Goal: Information Seeking & Learning: Learn about a topic

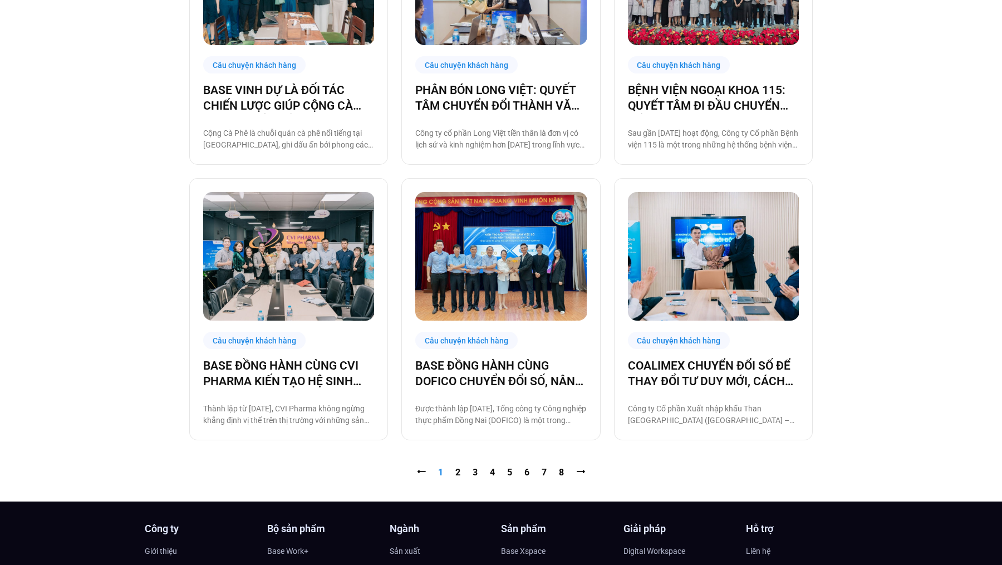
scroll to position [1320, 0]
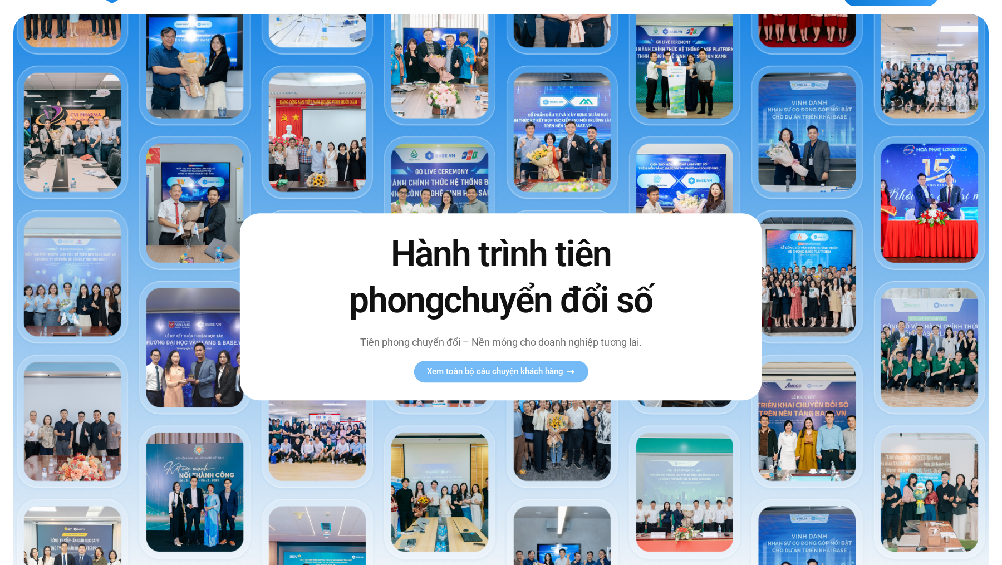
scroll to position [29, 0]
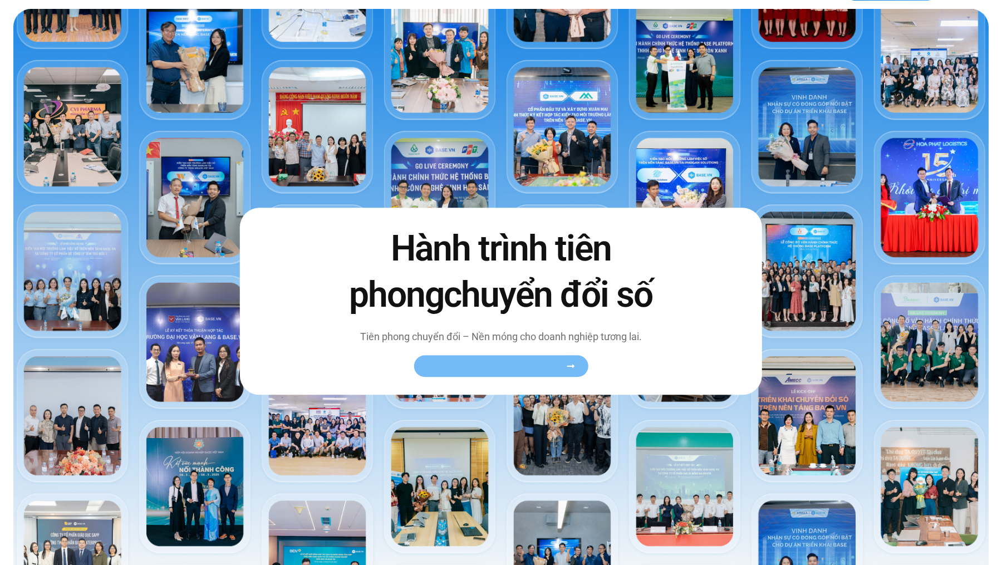
click at [453, 362] on span "Xem toàn bộ câu chuyện khách hàng" at bounding box center [495, 366] width 136 height 8
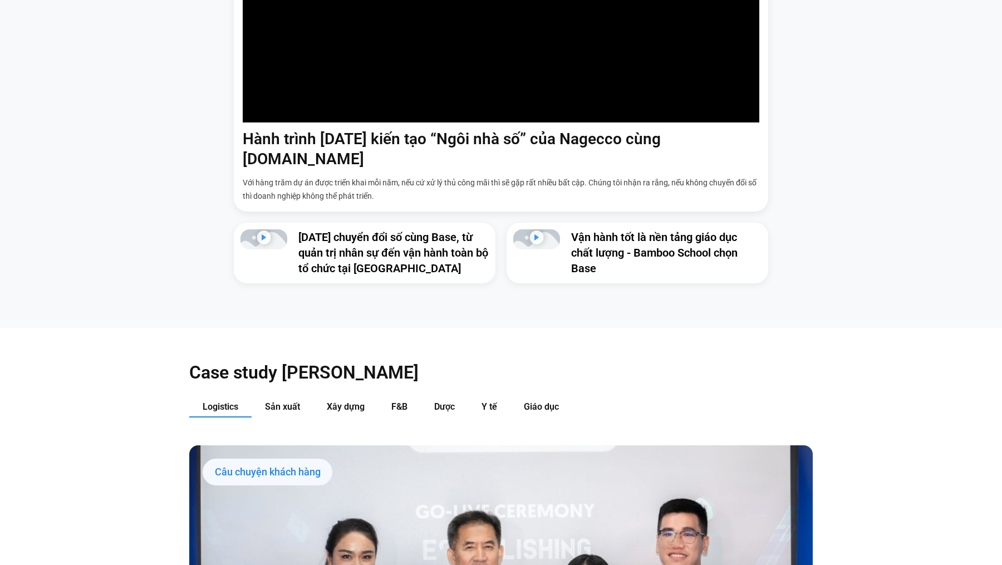
scroll to position [1196, 0]
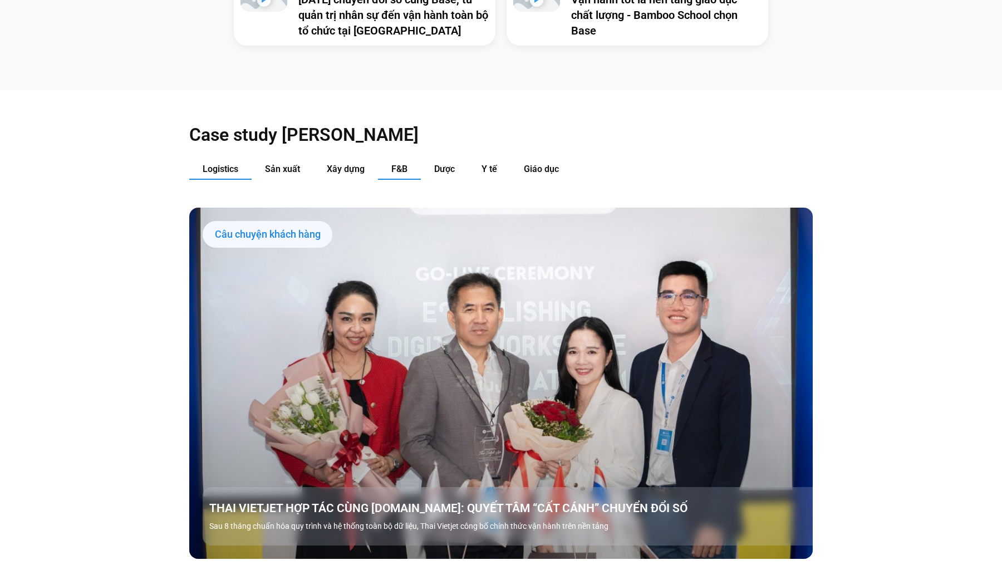
click at [406, 164] on span "F&B" at bounding box center [399, 169] width 16 height 11
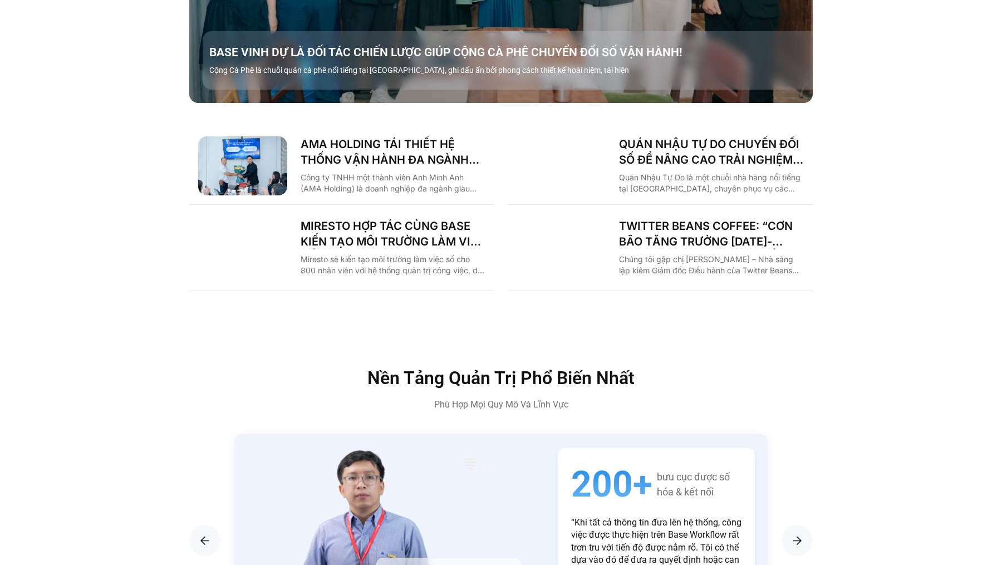
scroll to position [1809, 0]
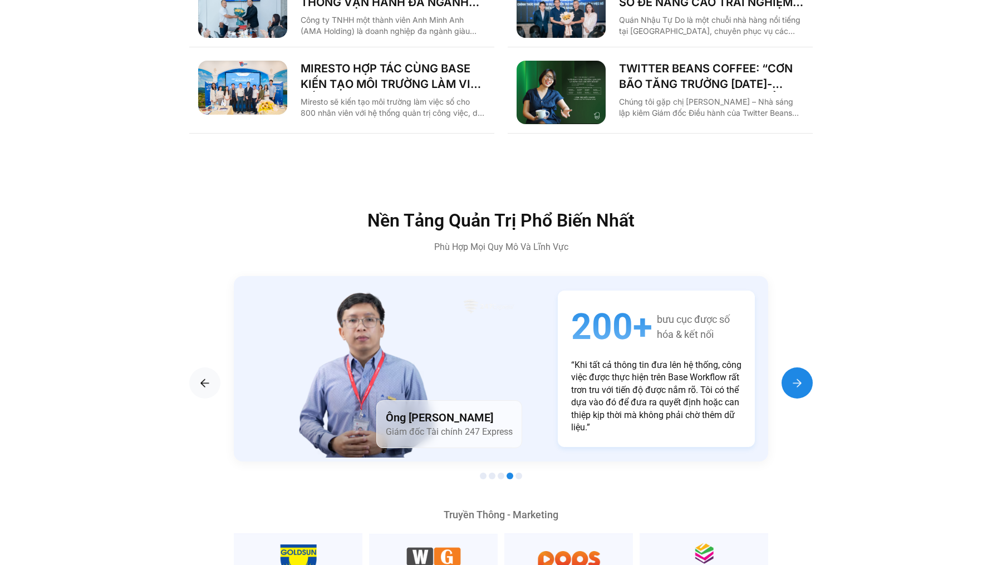
click at [784, 367] on div "Next slide" at bounding box center [797, 382] width 31 height 31
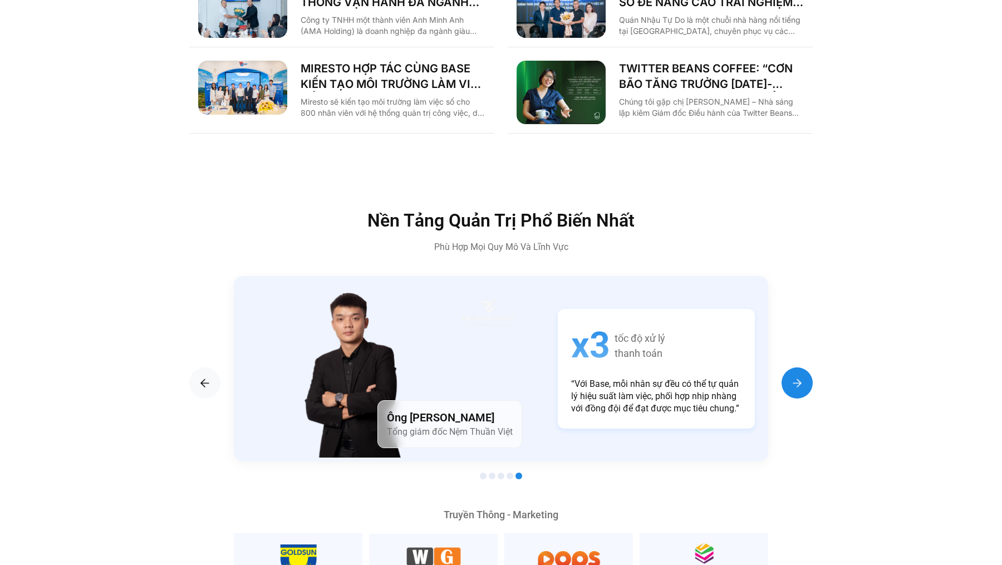
click at [784, 367] on div "Next slide" at bounding box center [797, 382] width 31 height 31
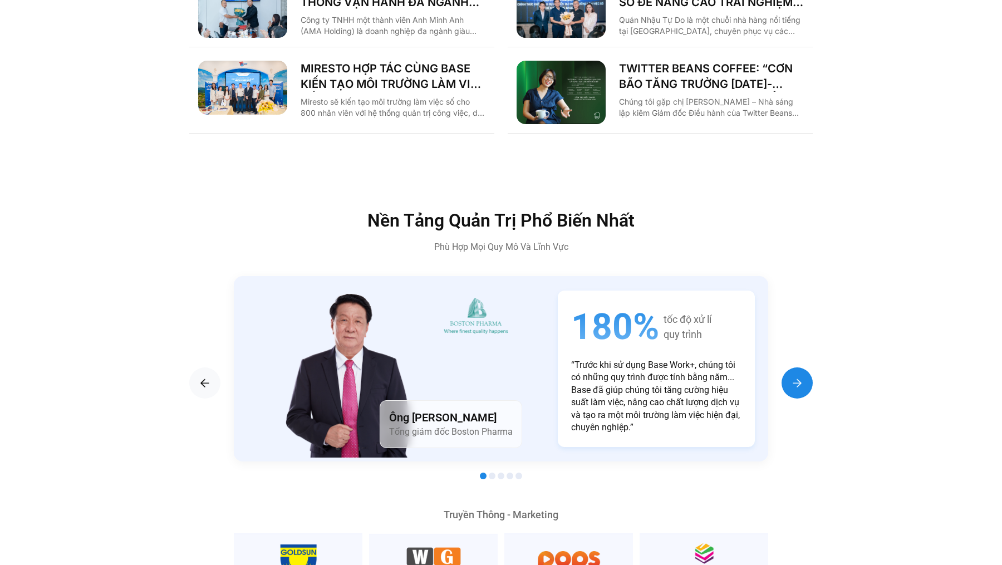
click at [784, 367] on div "Next slide" at bounding box center [797, 382] width 31 height 31
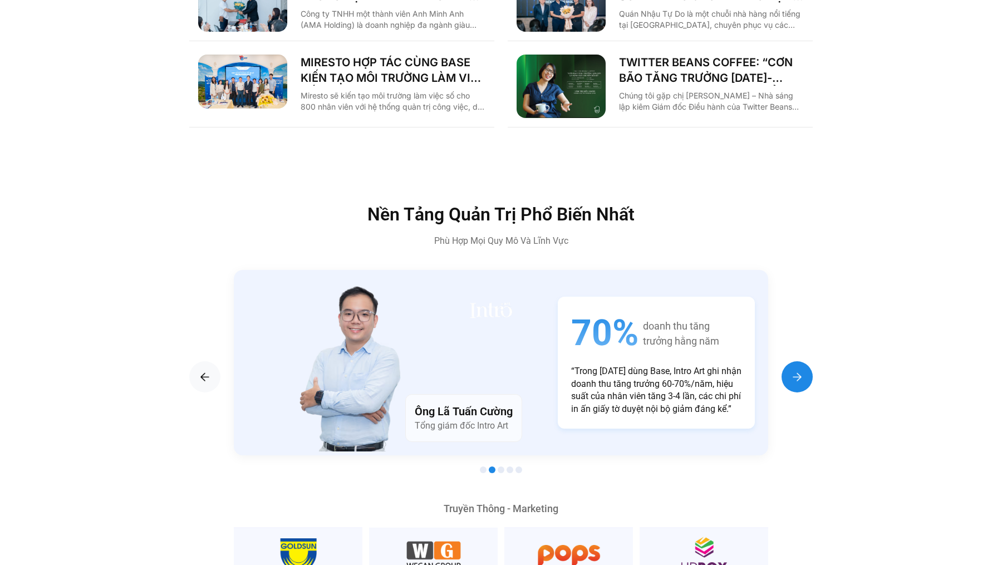
scroll to position [1848, 0]
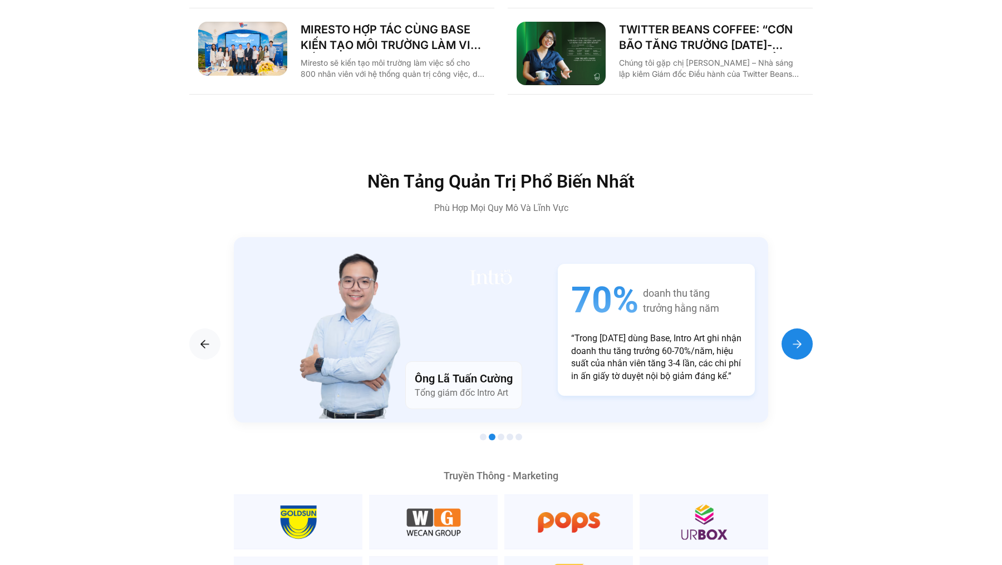
click at [797, 338] on div "Next slide" at bounding box center [797, 343] width 31 height 31
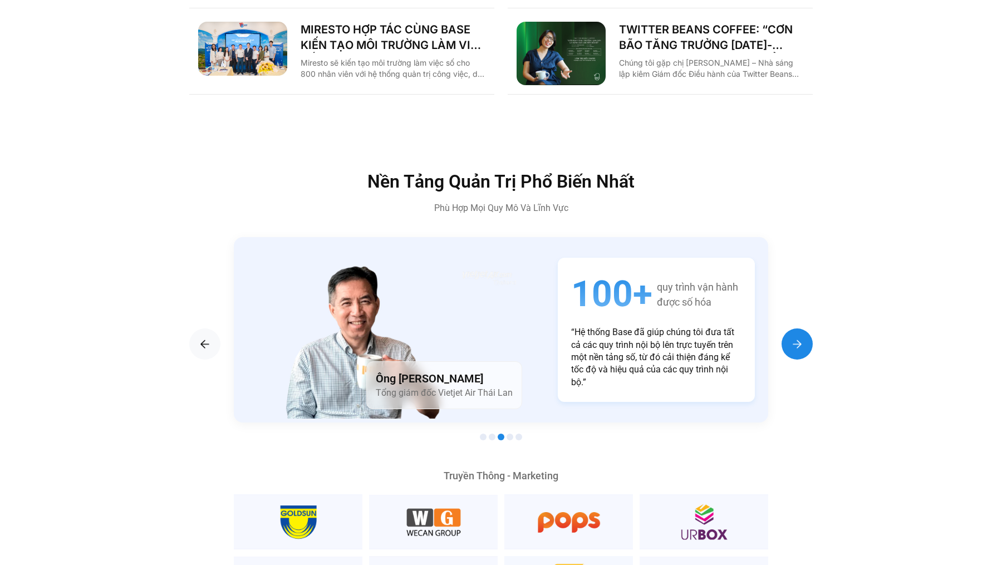
click at [797, 338] on div "Next slide" at bounding box center [797, 343] width 31 height 31
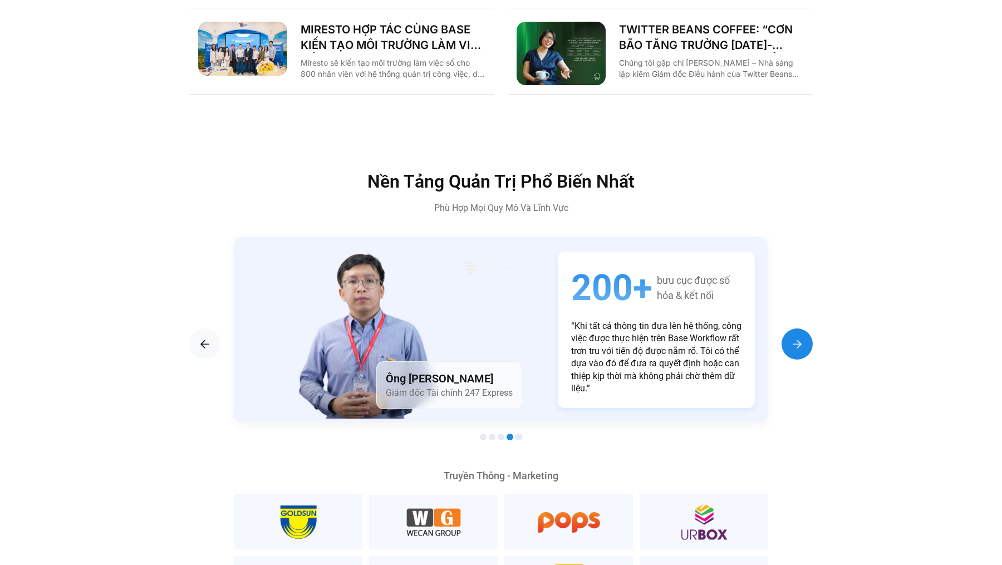
click at [797, 338] on div "Next slide" at bounding box center [797, 343] width 31 height 31
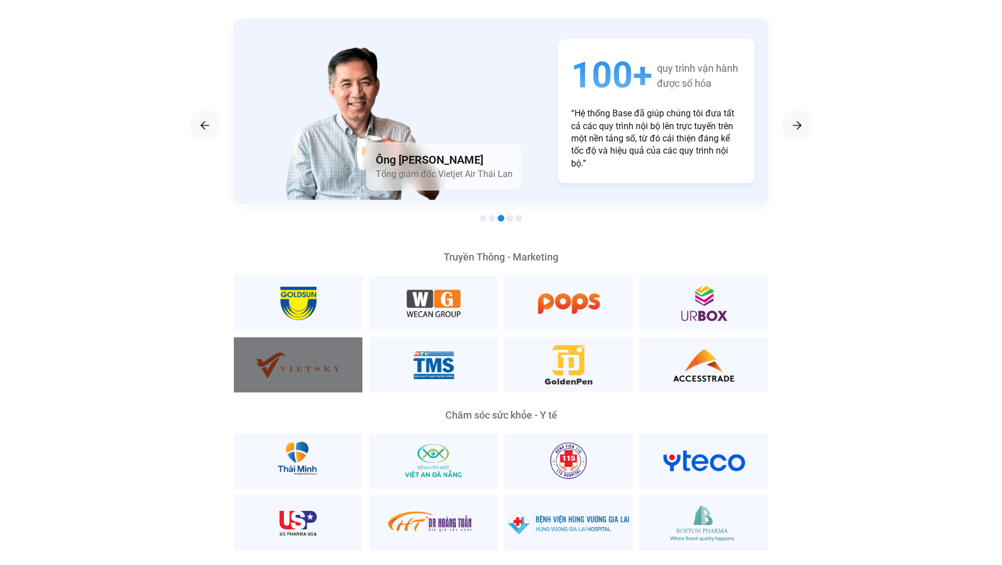
scroll to position [1986, 0]
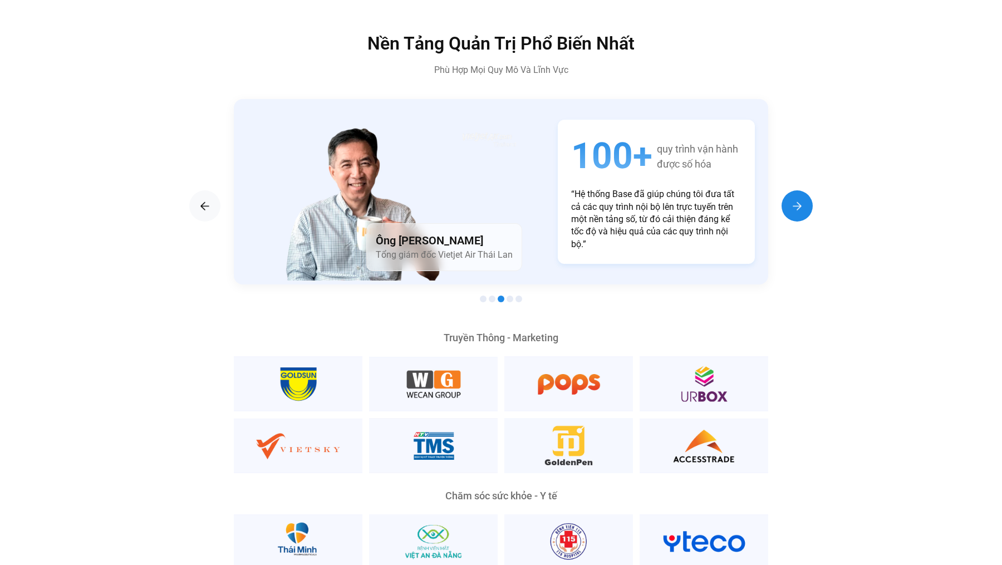
click at [787, 190] on div "Next slide" at bounding box center [797, 205] width 31 height 31
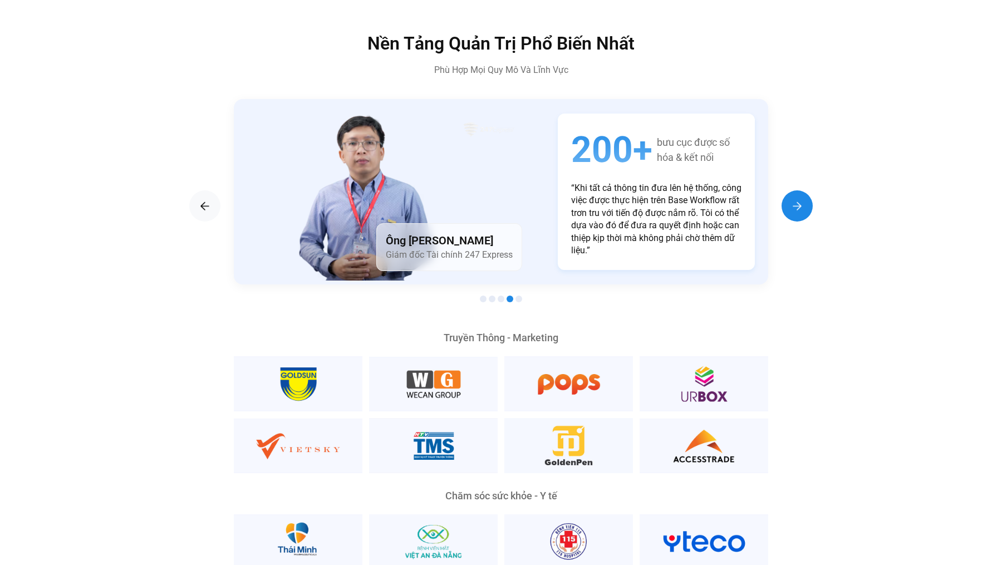
click at [786, 190] on div "Next slide" at bounding box center [797, 205] width 31 height 31
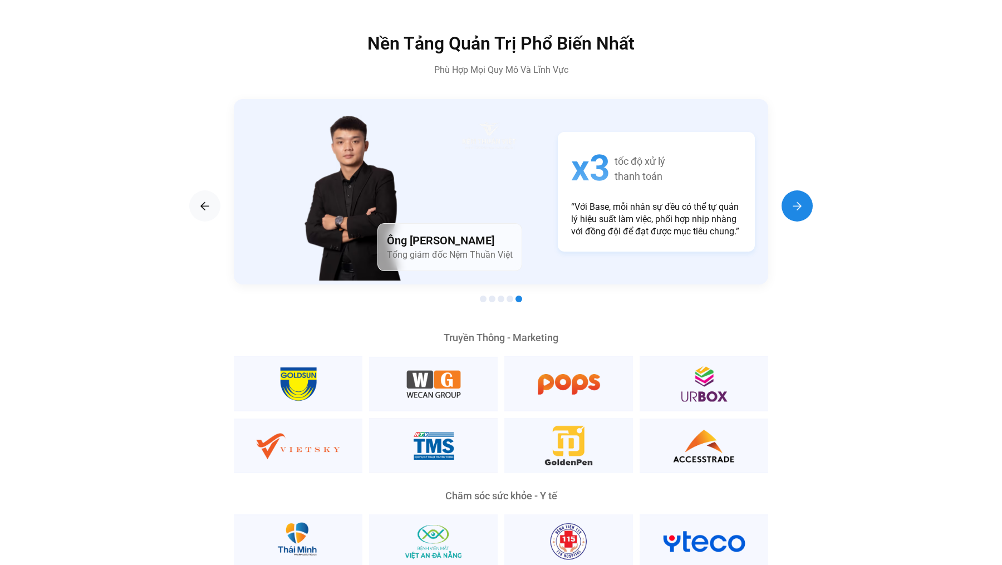
click at [786, 190] on div "Next slide" at bounding box center [797, 205] width 31 height 31
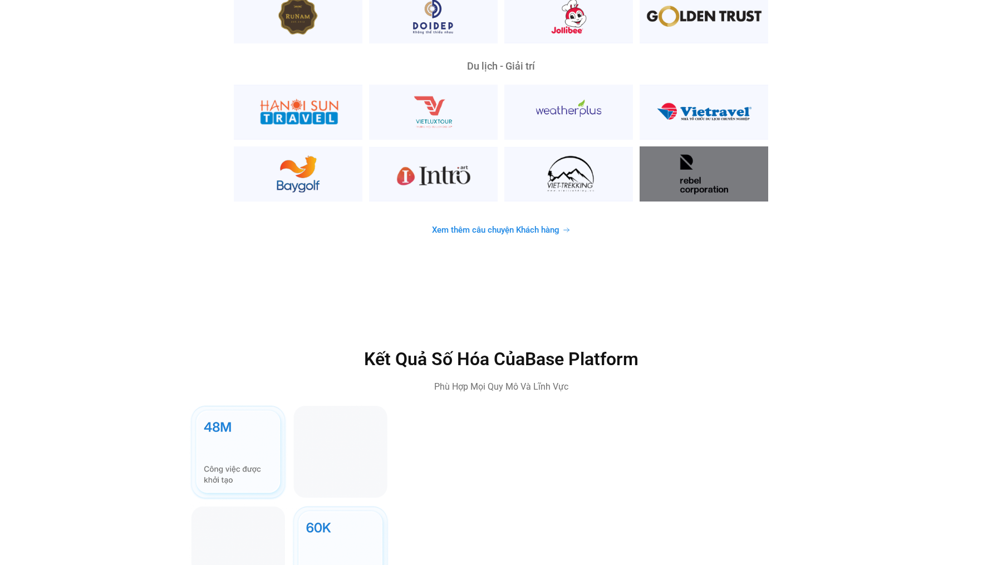
scroll to position [3172, 0]
